Goal: Transaction & Acquisition: Download file/media

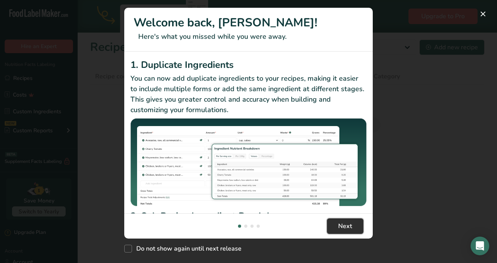
click at [353, 225] on button "Next" at bounding box center [345, 227] width 37 height 16
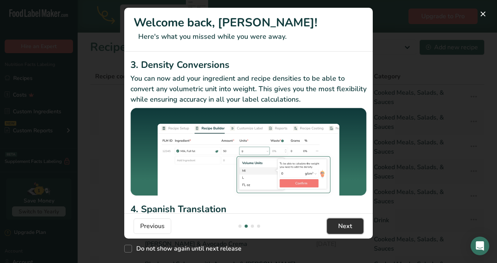
click at [353, 226] on button "Next" at bounding box center [345, 227] width 37 height 16
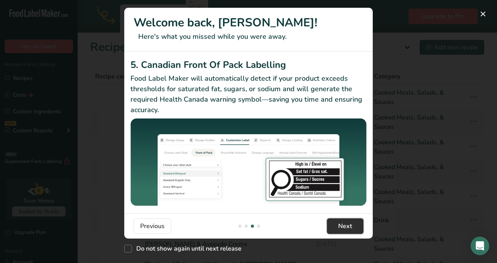
click at [353, 226] on button "Next" at bounding box center [345, 227] width 37 height 16
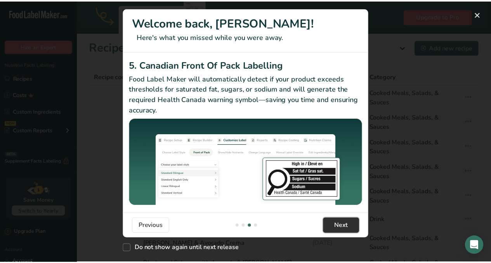
scroll to position [0, 746]
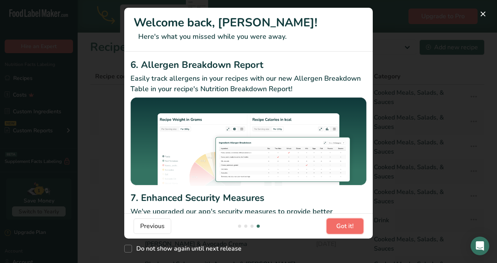
click at [353, 226] on span "Got it!" at bounding box center [344, 226] width 17 height 9
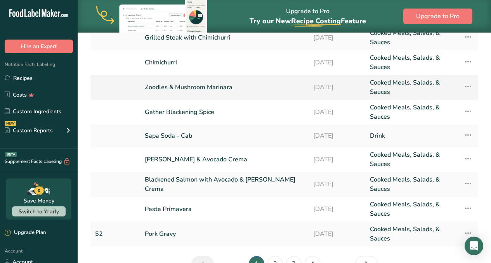
scroll to position [127, 0]
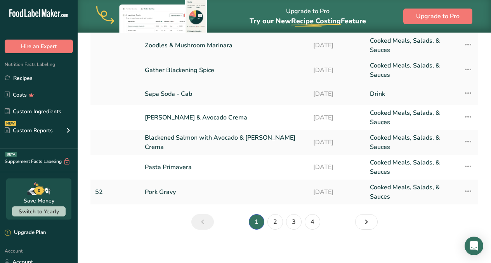
click at [193, 69] on link "Gather Blackening Spice" at bounding box center [224, 70] width 159 height 19
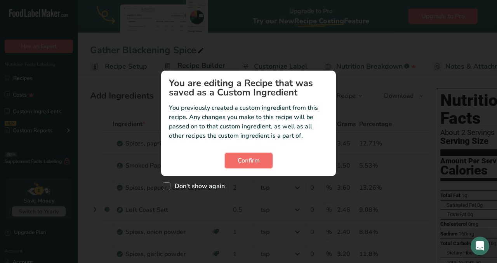
click at [240, 161] on span "Confirm" at bounding box center [249, 160] width 22 height 9
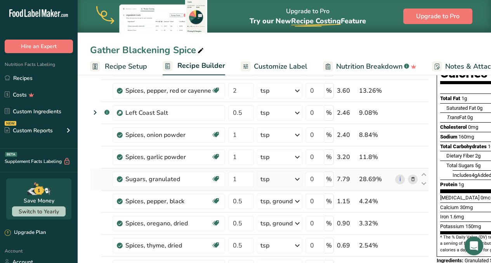
scroll to position [78, 0]
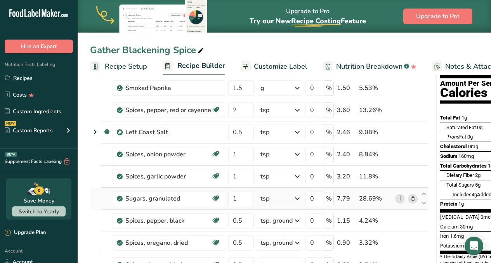
click at [413, 198] on icon at bounding box center [413, 199] width 5 height 8
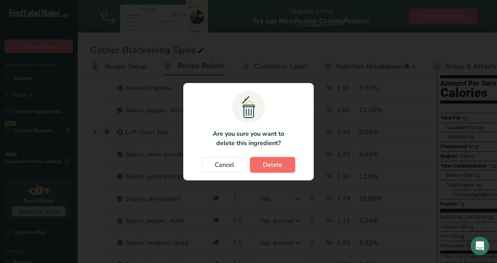
click at [272, 160] on span "Delete" at bounding box center [272, 164] width 19 height 9
type input "0.5"
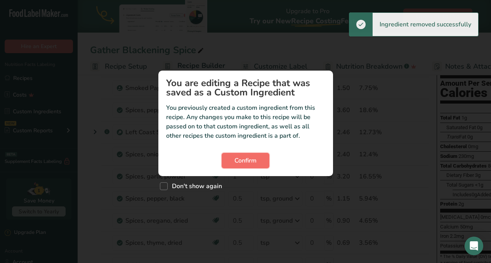
click at [253, 156] on span "Confirm" at bounding box center [246, 160] width 22 height 9
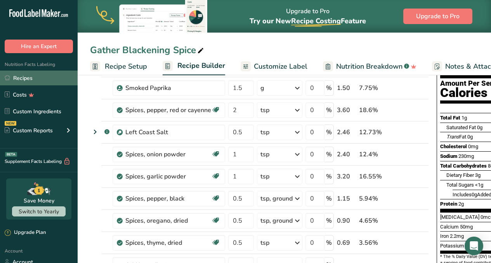
click at [14, 77] on link "Recipes" at bounding box center [39, 78] width 78 height 15
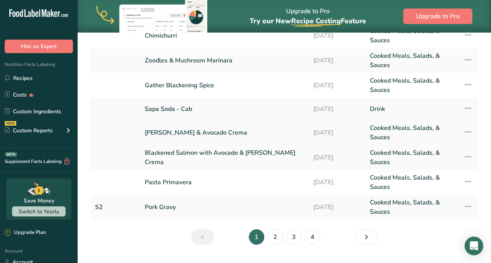
scroll to position [125, 0]
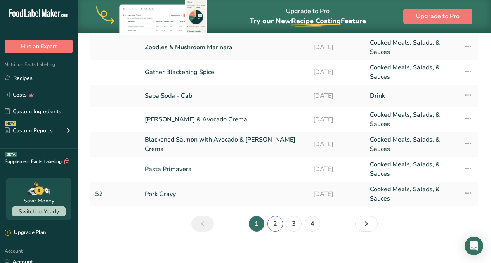
click at [276, 223] on link "2" at bounding box center [276, 224] width 16 height 16
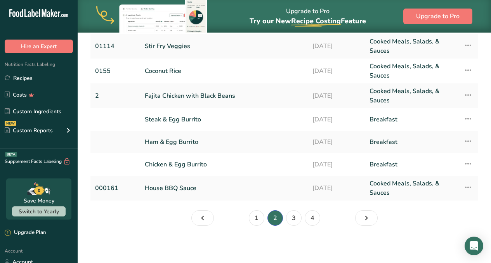
scroll to position [122, 0]
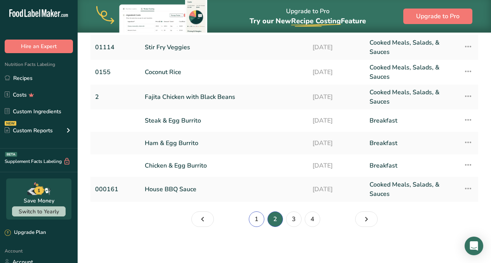
click at [256, 219] on link "1" at bounding box center [257, 220] width 16 height 16
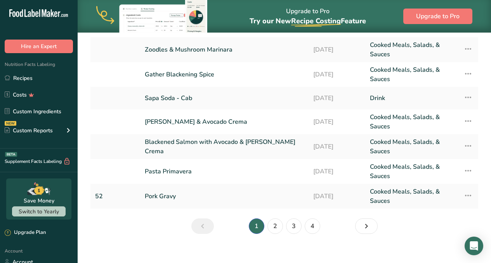
scroll to position [125, 0]
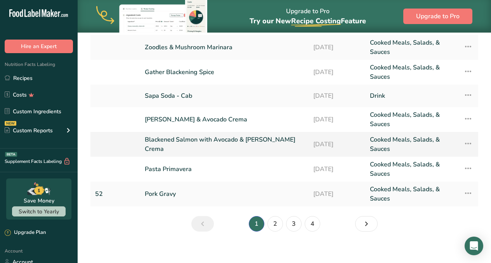
click at [217, 146] on link "Blackened Salmon with Avocado & [PERSON_NAME] Crema" at bounding box center [224, 144] width 159 height 19
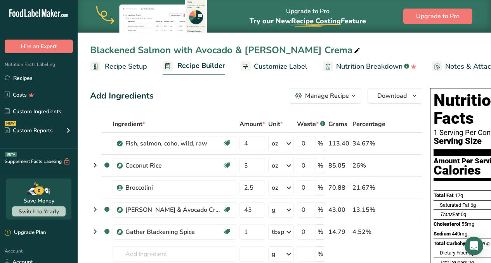
click at [293, 66] on span "Customize Label" at bounding box center [281, 66] width 54 height 10
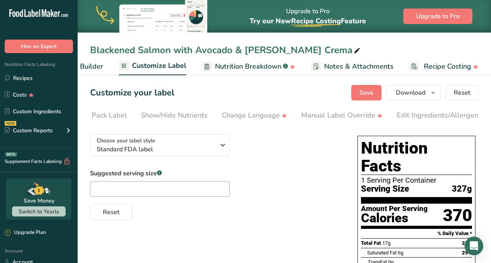
scroll to position [0, 194]
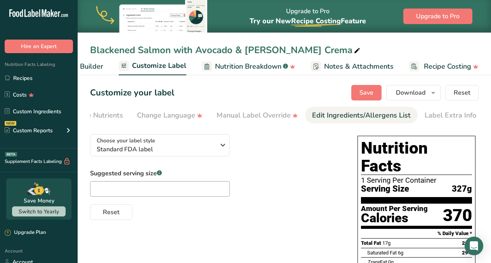
click at [352, 118] on div "Edit Ingredients/Allergens List" at bounding box center [361, 115] width 99 height 10
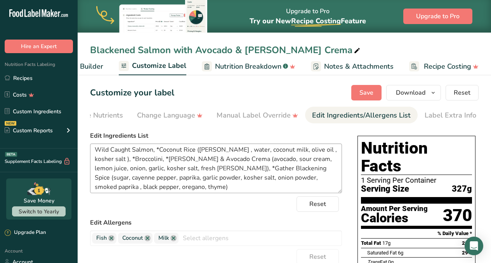
scroll to position [0, 0]
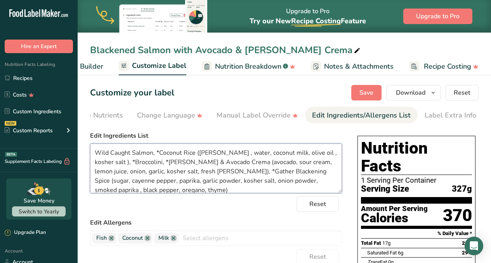
click at [287, 172] on textarea "Wild Caught Salmon, *Coconut Rice ([PERSON_NAME] , water, coconut milk, olive o…" at bounding box center [216, 169] width 252 height 50
type textarea "Wild Caught Salmon, *Coconut Rice ([PERSON_NAME] , water, coconut milk, olive o…"
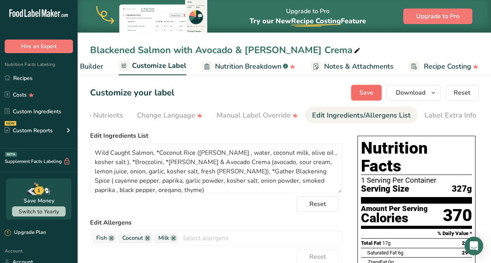
click at [369, 96] on span "Save" at bounding box center [367, 92] width 14 height 9
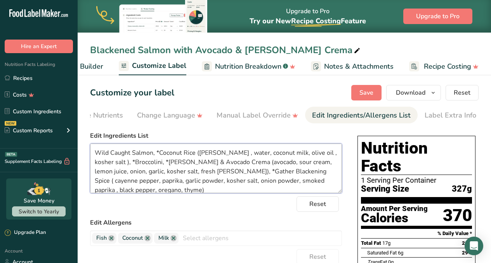
click at [199, 153] on textarea "Wild Caught Salmon, *Coconut Rice ([PERSON_NAME] , water, coconut milk, olive o…" at bounding box center [216, 169] width 252 height 50
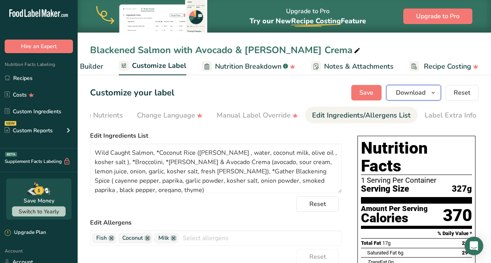
click at [420, 90] on span "Download" at bounding box center [411, 92] width 30 height 9
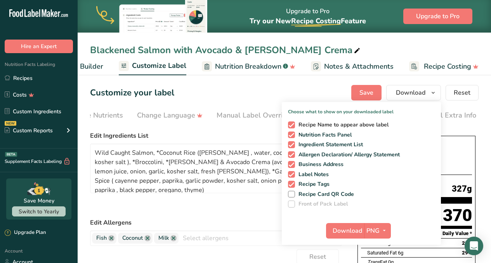
click at [296, 124] on span "Recipe Name to appear above label" at bounding box center [342, 125] width 94 height 7
click at [293, 124] on input "Recipe Name to appear above label" at bounding box center [290, 124] width 5 height 5
click at [291, 124] on span at bounding box center [291, 125] width 7 height 7
click at [291, 124] on input "Recipe Name to appear above label" at bounding box center [290, 124] width 5 height 5
checkbox input "true"
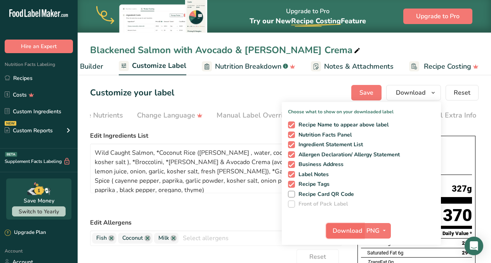
click at [352, 233] on span "Download" at bounding box center [348, 230] width 30 height 9
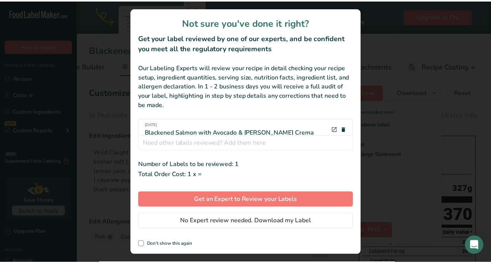
scroll to position [0, 115]
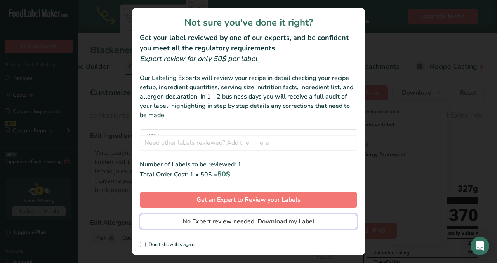
click at [279, 225] on span "No Expert review needed. Download my Label" at bounding box center [249, 221] width 132 height 9
